Goal: Use online tool/utility: Utilize a website feature to perform a specific function

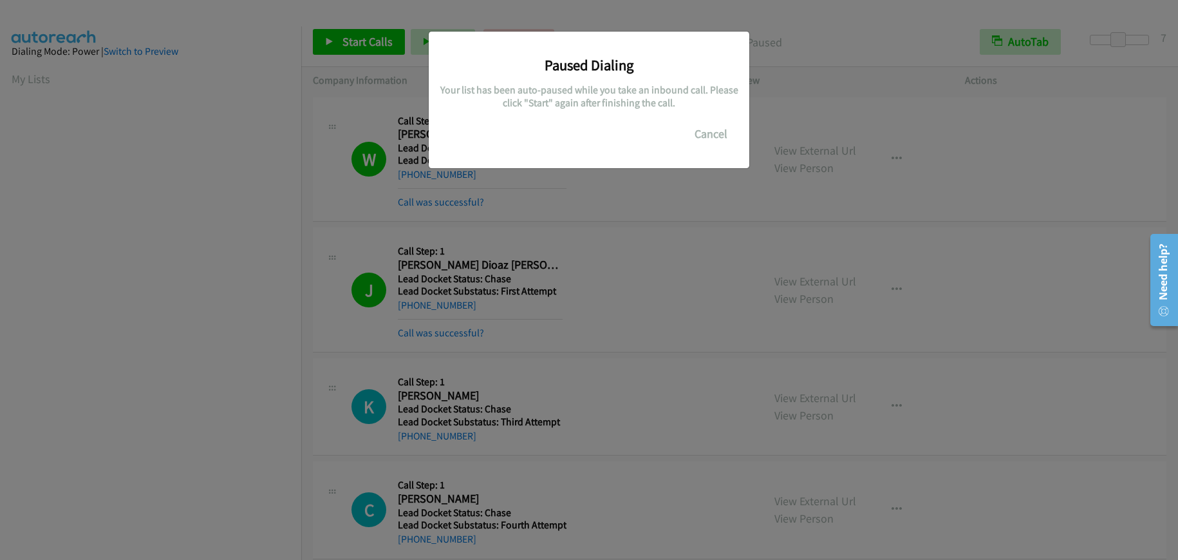
scroll to position [162, 0]
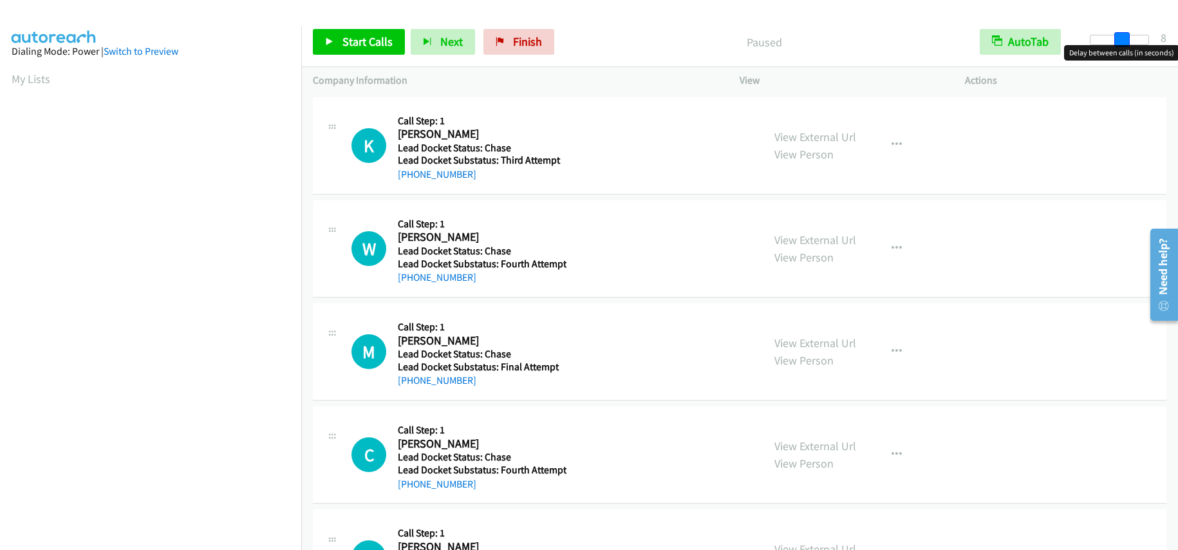
drag, startPoint x: 1092, startPoint y: 33, endPoint x: 1125, endPoint y: 34, distance: 32.8
click at [1125, 34] on span at bounding box center [1122, 39] width 15 height 15
click at [1121, 35] on span at bounding box center [1118, 39] width 15 height 15
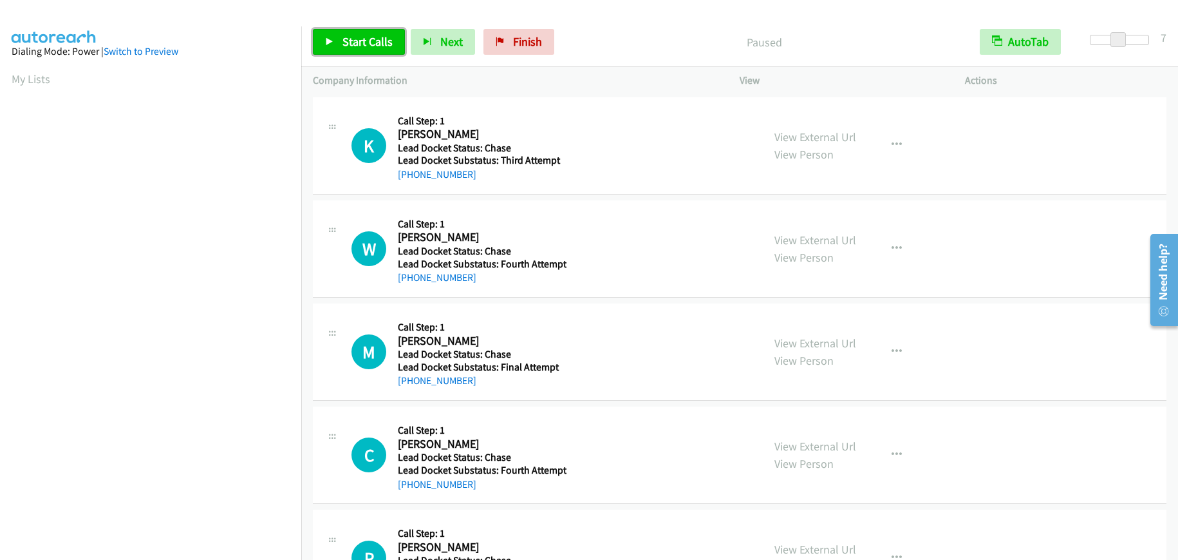
click at [350, 50] on link "Start Calls" at bounding box center [359, 42] width 92 height 26
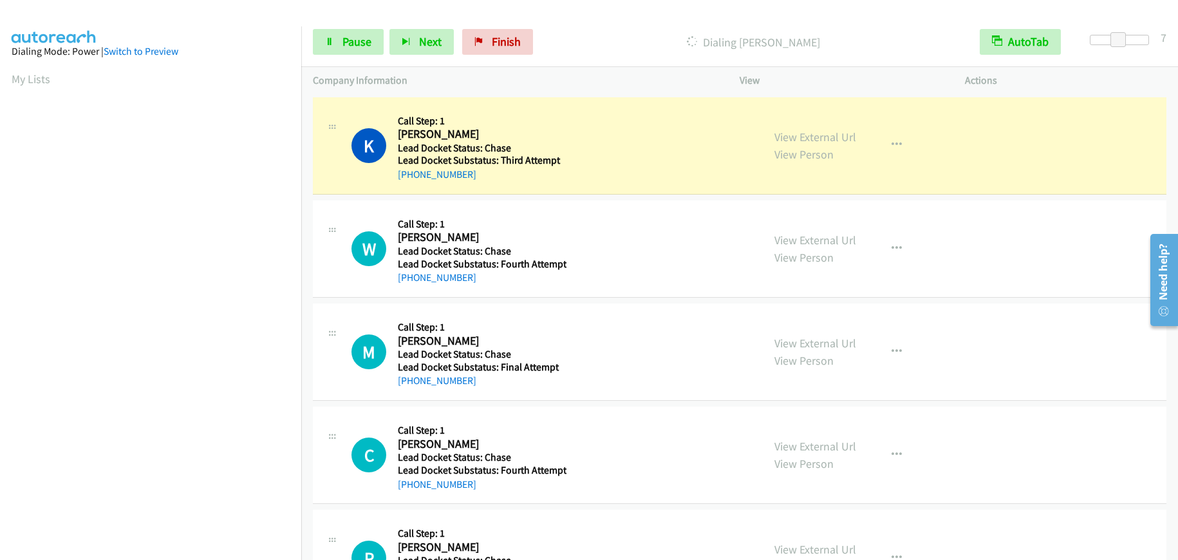
scroll to position [162, 0]
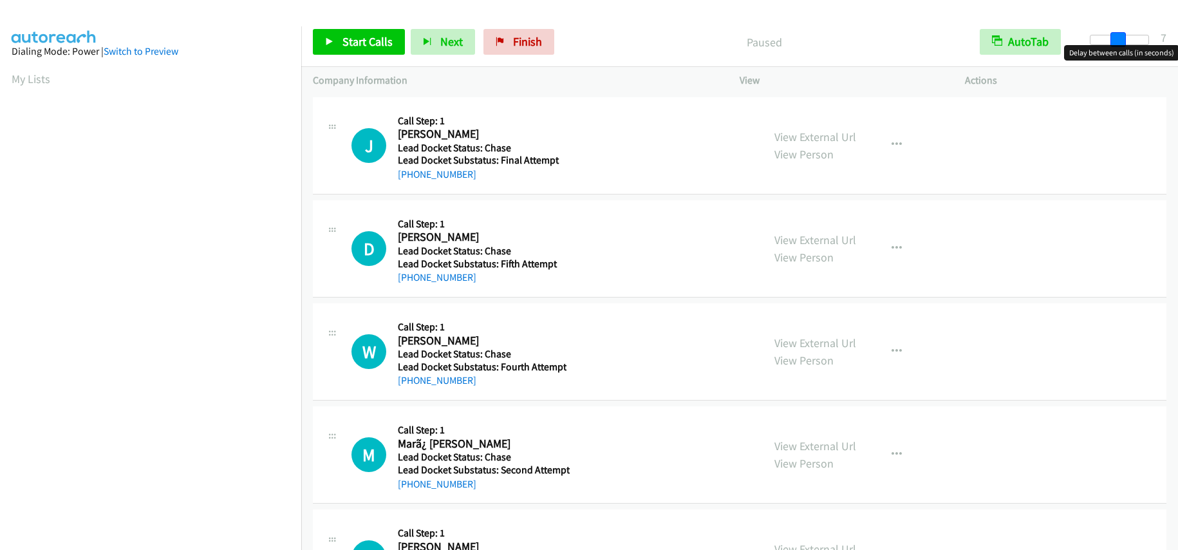
drag, startPoint x: 1093, startPoint y: 39, endPoint x: 1120, endPoint y: 42, distance: 27.2
click at [1120, 42] on span at bounding box center [1118, 39] width 15 height 15
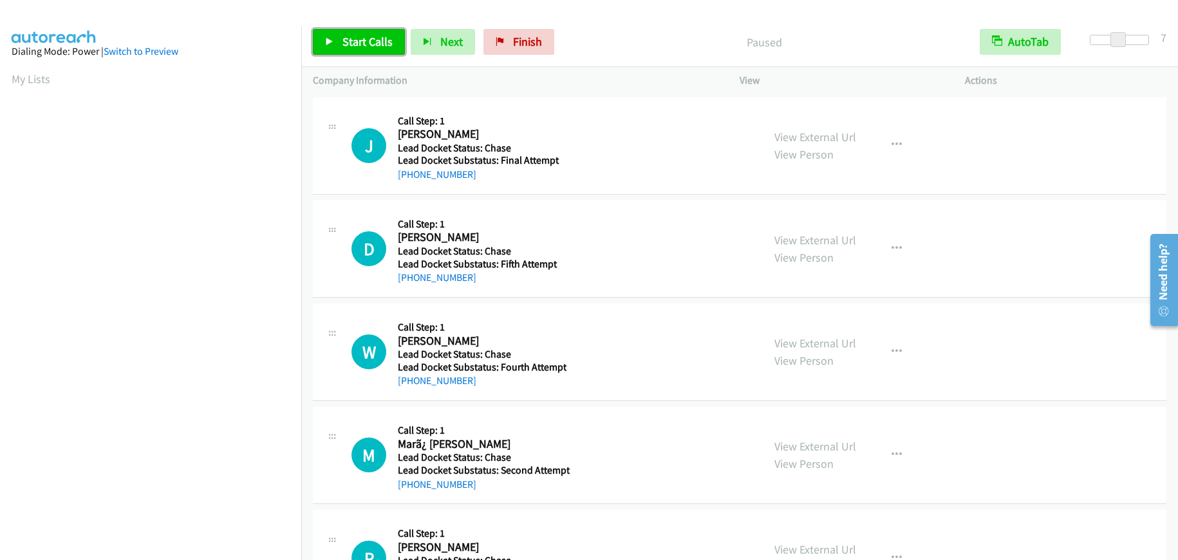
click at [375, 38] on span "Start Calls" at bounding box center [368, 41] width 50 height 15
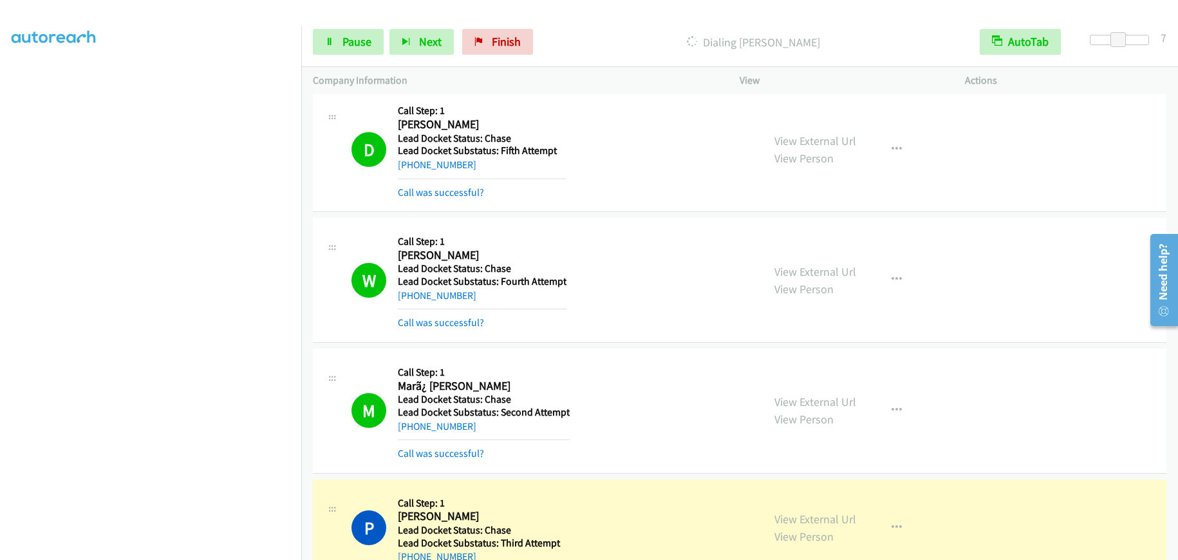
scroll to position [386, 0]
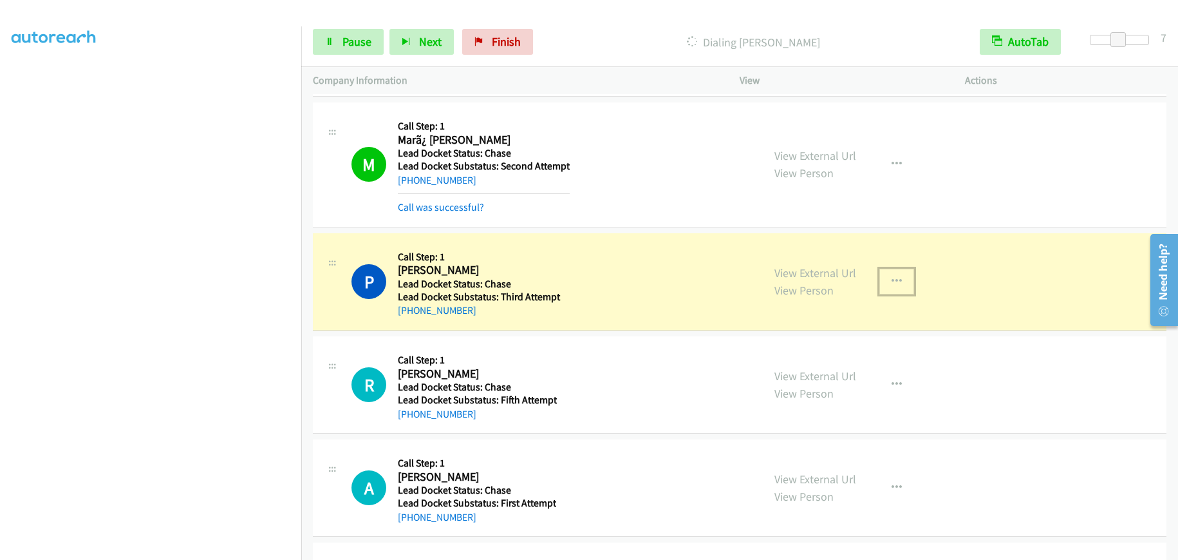
click at [896, 276] on icon "button" at bounding box center [897, 281] width 10 height 10
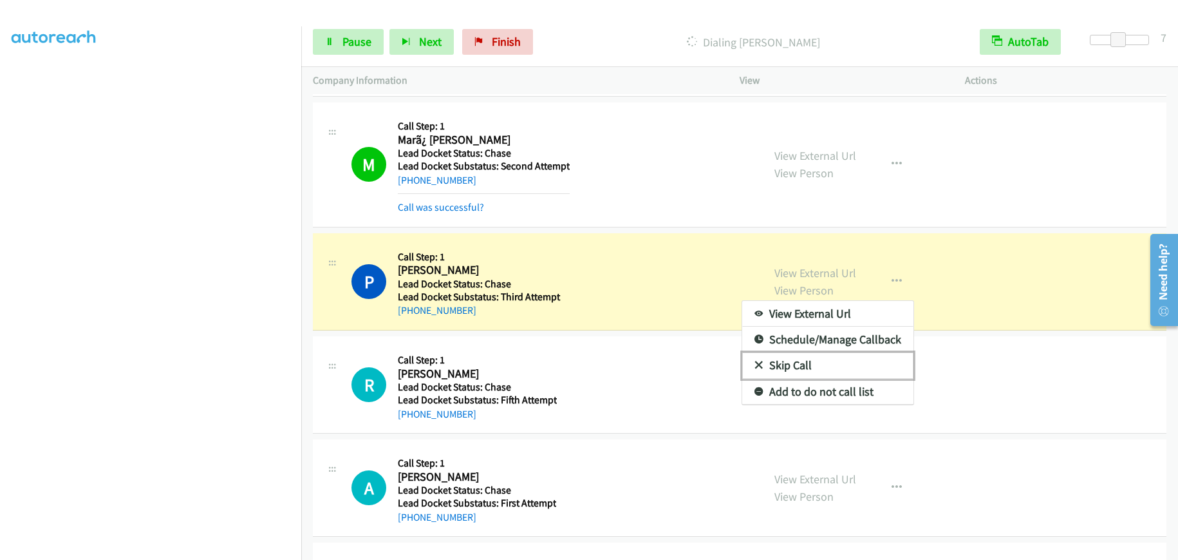
click at [824, 359] on link "Skip Call" at bounding box center [827, 365] width 171 height 26
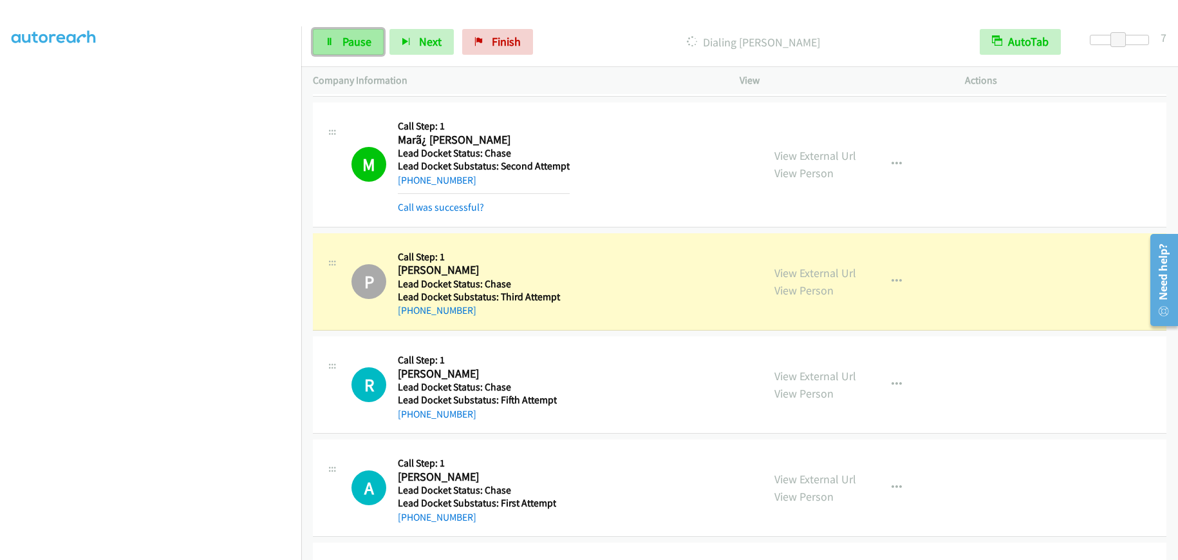
click at [353, 45] on span "Pause" at bounding box center [357, 41] width 29 height 15
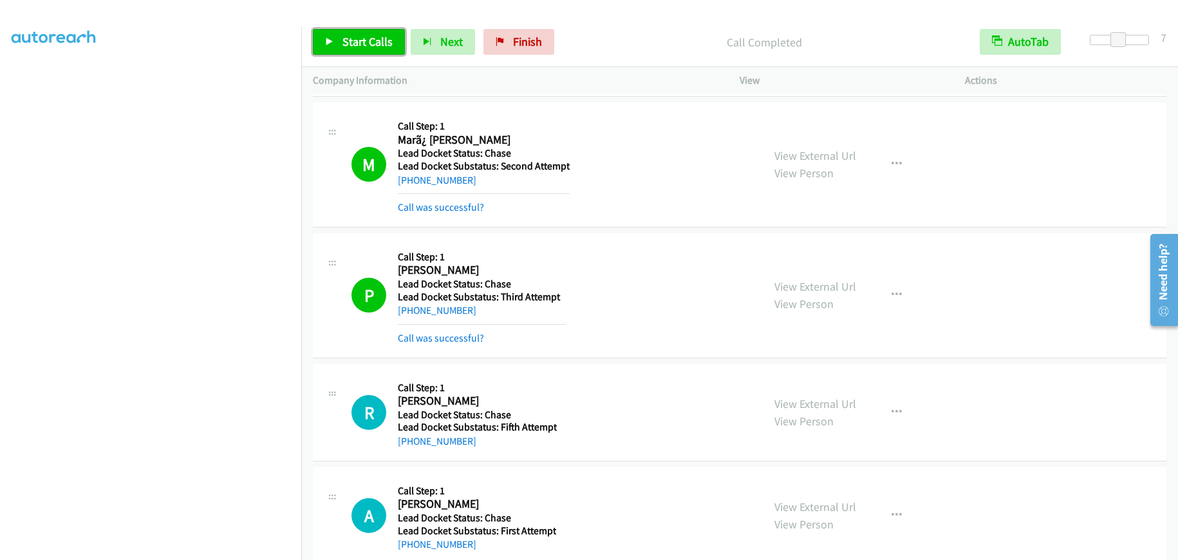
click at [381, 47] on span "Start Calls" at bounding box center [368, 41] width 50 height 15
click at [358, 24] on div "Start Calls Pause Next Finish Started AutoTab AutoTab 7" at bounding box center [739, 42] width 877 height 50
click at [357, 42] on span "Pause" at bounding box center [357, 41] width 29 height 15
click at [357, 42] on span "Start Calls" at bounding box center [368, 41] width 50 height 15
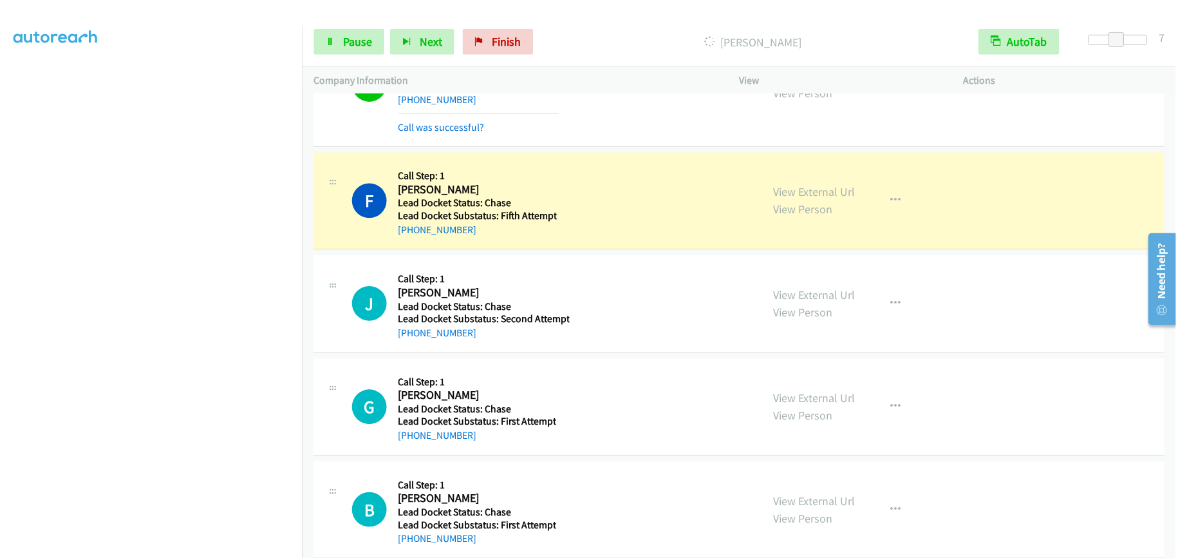
scroll to position [3200, 0]
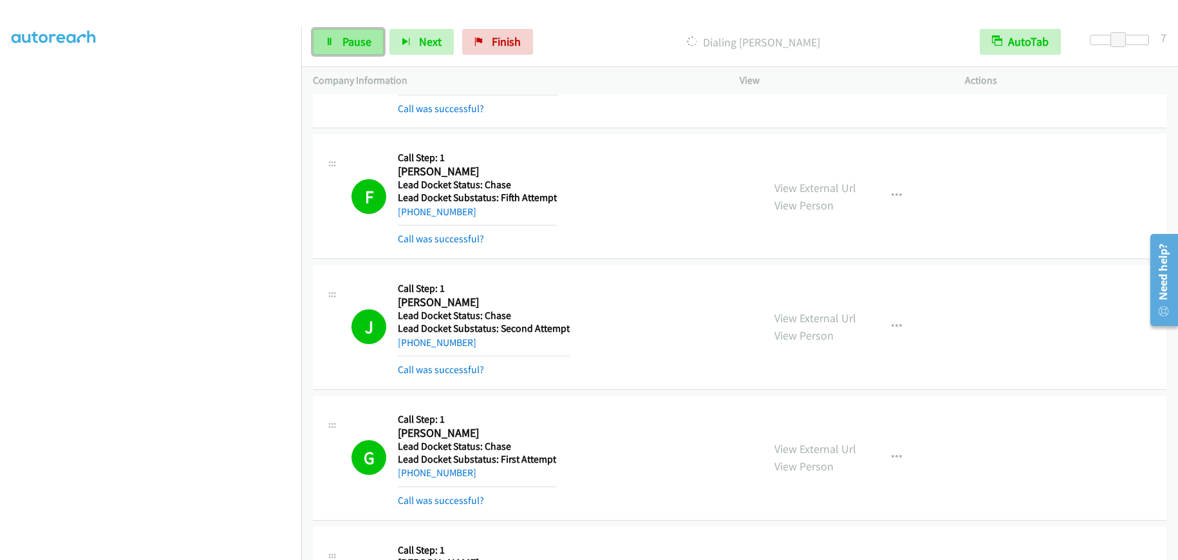
click at [330, 31] on link "Pause" at bounding box center [348, 42] width 71 height 26
click at [380, 40] on span "Start Calls" at bounding box center [368, 41] width 50 height 15
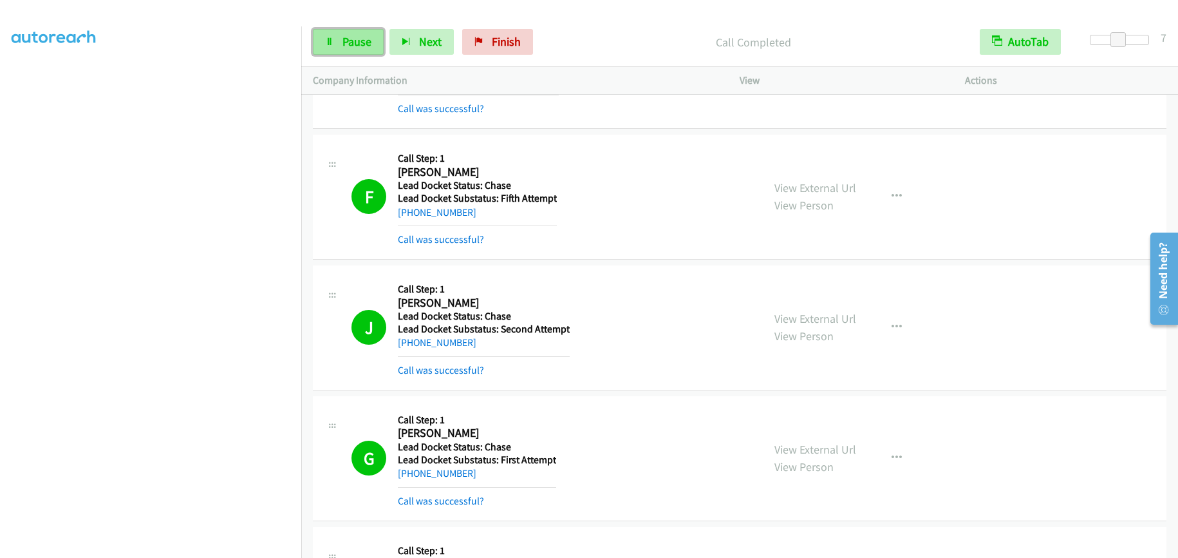
click at [333, 33] on link "Pause" at bounding box center [348, 42] width 71 height 26
